Goal: Information Seeking & Learning: Understand process/instructions

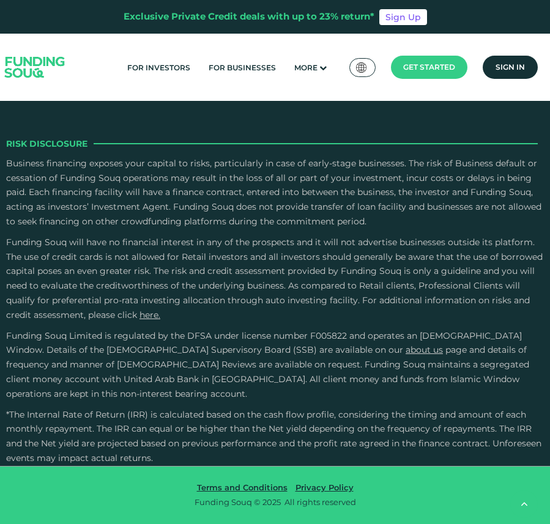
scroll to position [3278, 0]
